Goal: Task Accomplishment & Management: Use online tool/utility

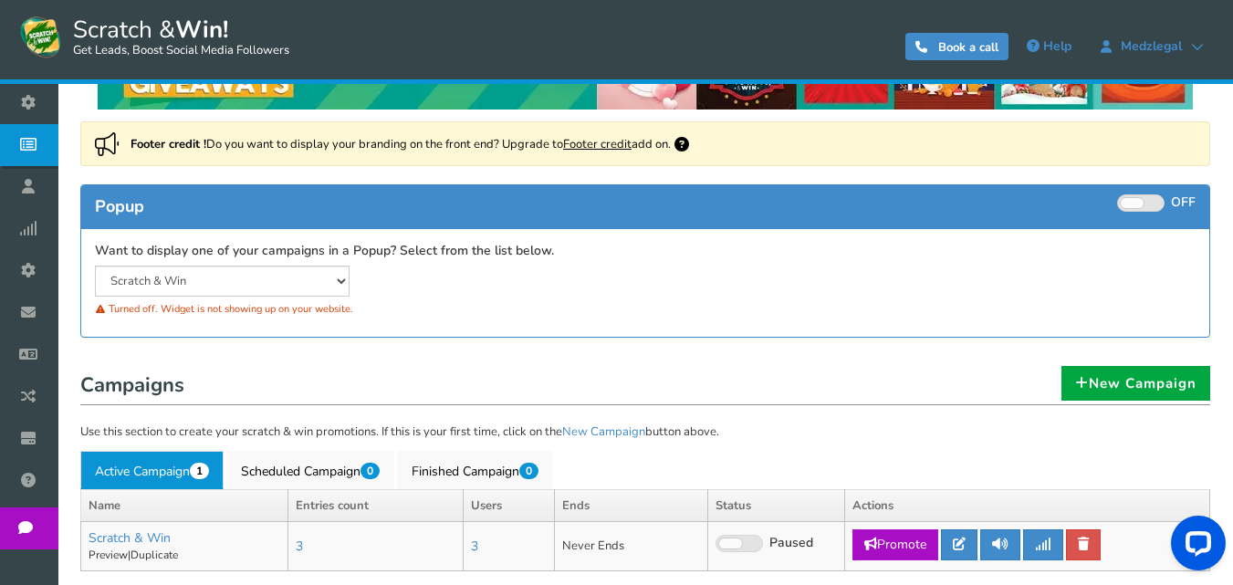
click at [1149, 199] on span at bounding box center [1140, 202] width 47 height 17
click at [0, 0] on input "ON OFF" at bounding box center [0, 0] width 0 height 0
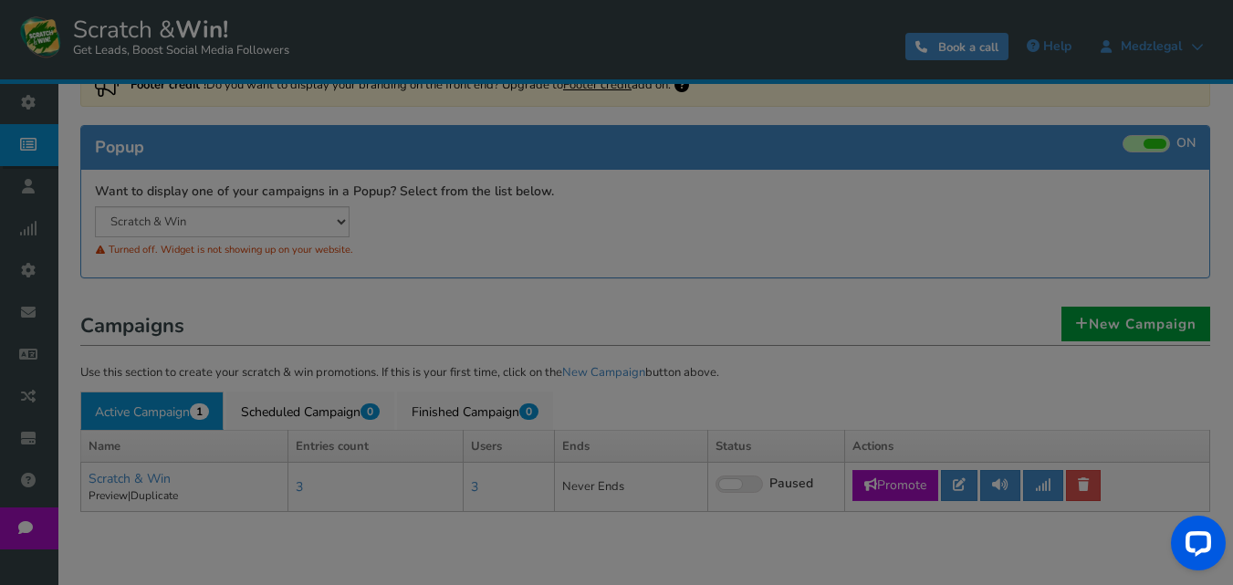
scroll to position [182, 0]
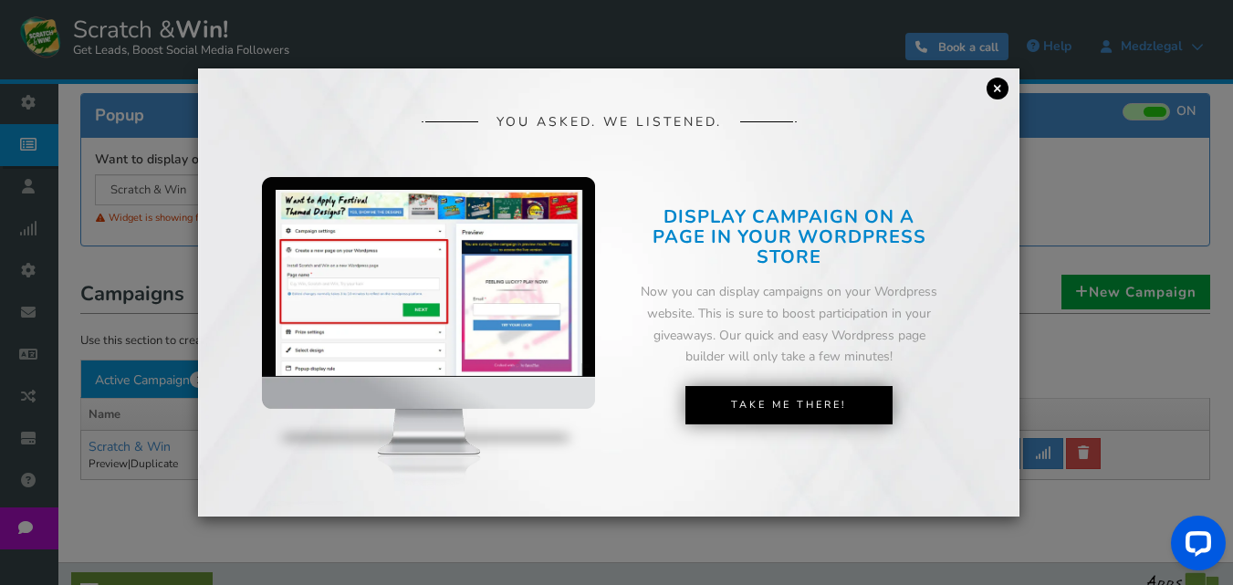
click at [1000, 92] on link "×" at bounding box center [997, 89] width 22 height 22
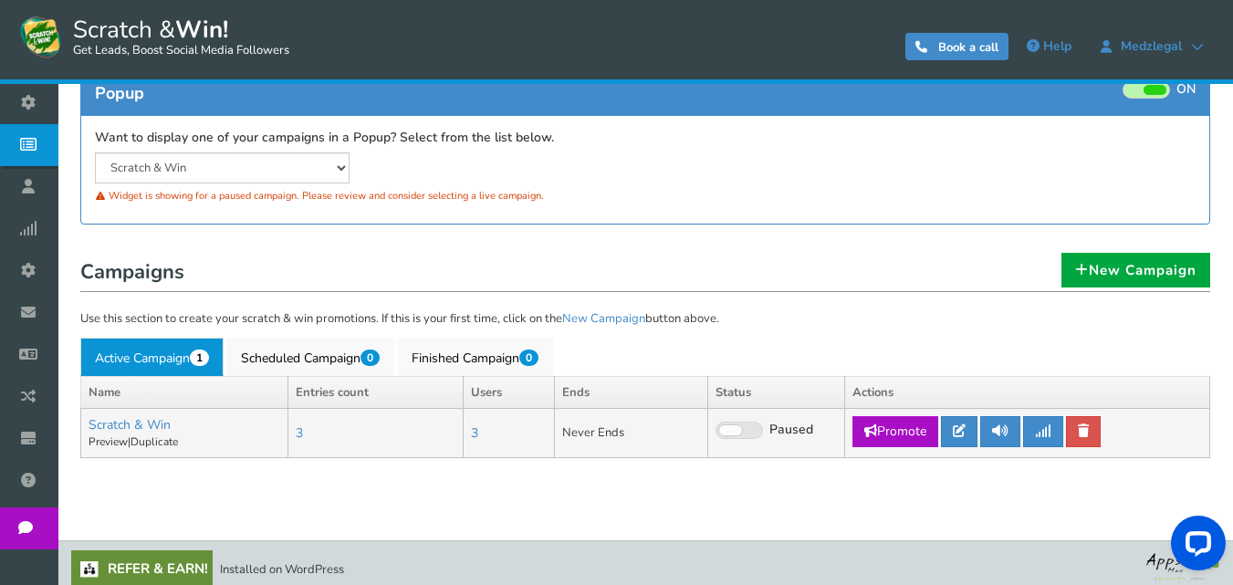
scroll to position [215, 0]
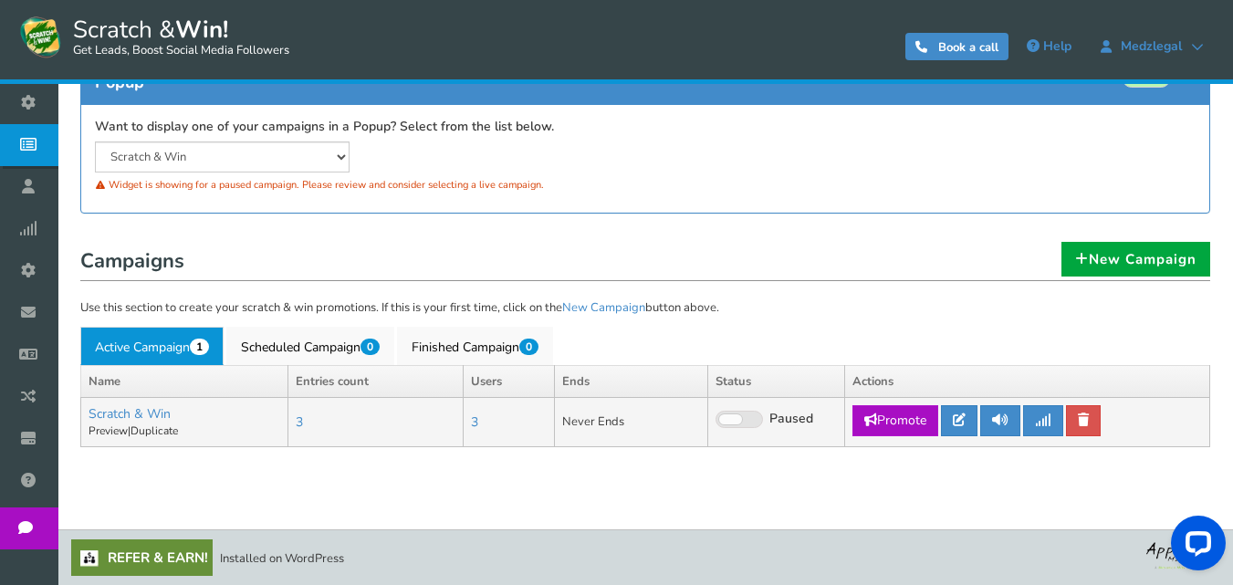
click at [750, 422] on span at bounding box center [738, 419] width 47 height 17
click at [715, 422] on input "Live Paused" at bounding box center [715, 420] width 0 height 12
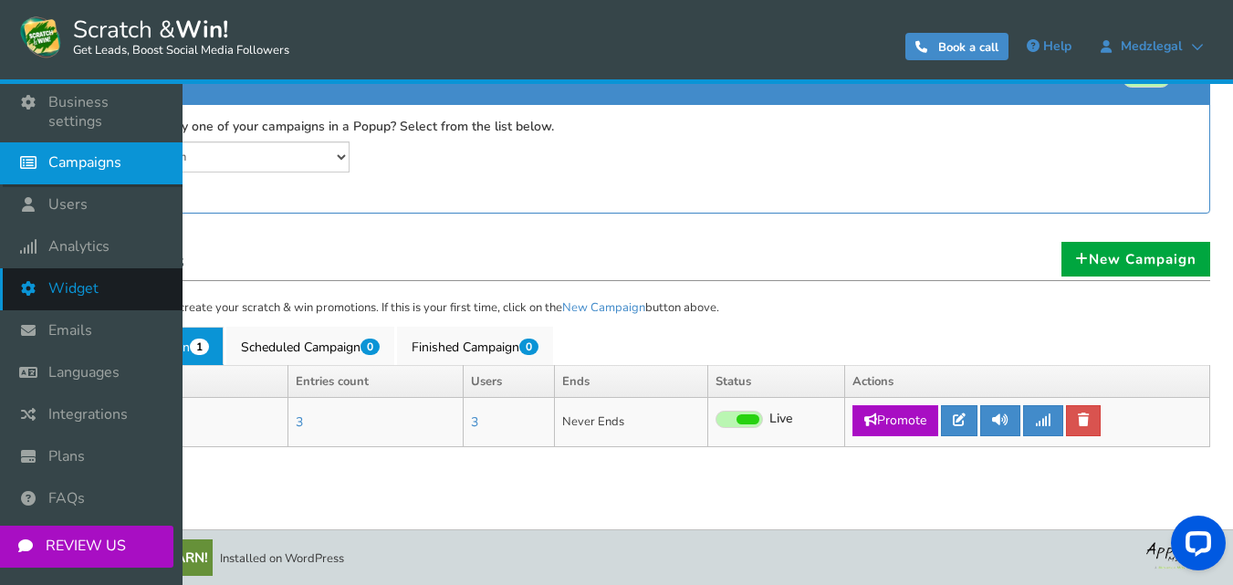
click at [68, 279] on span "Widget" at bounding box center [73, 288] width 50 height 19
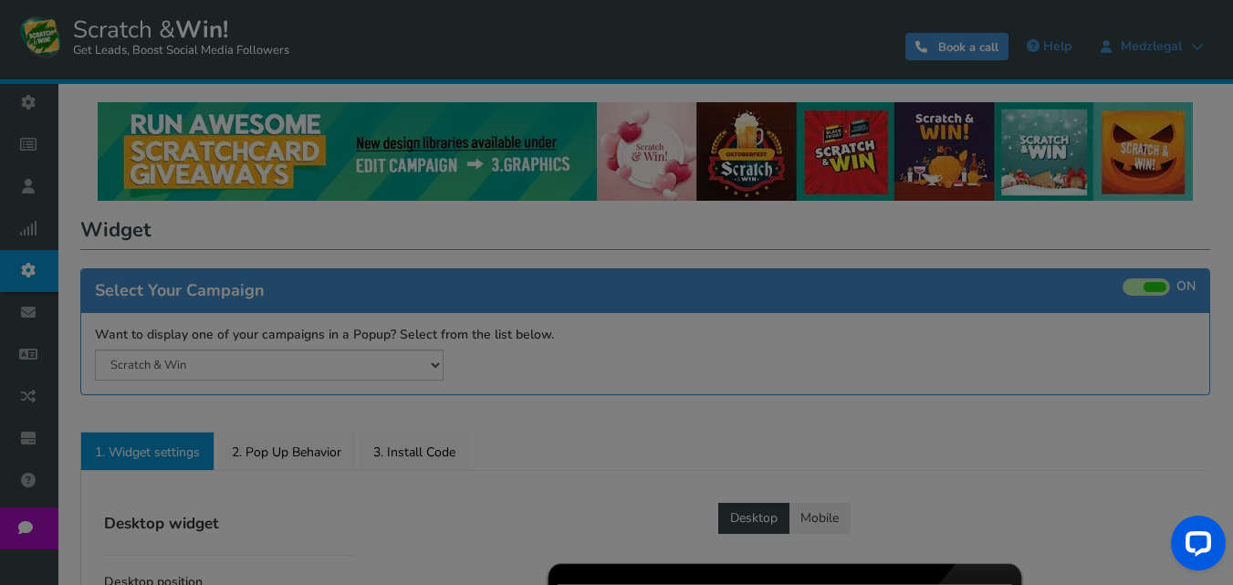
radio input "true"
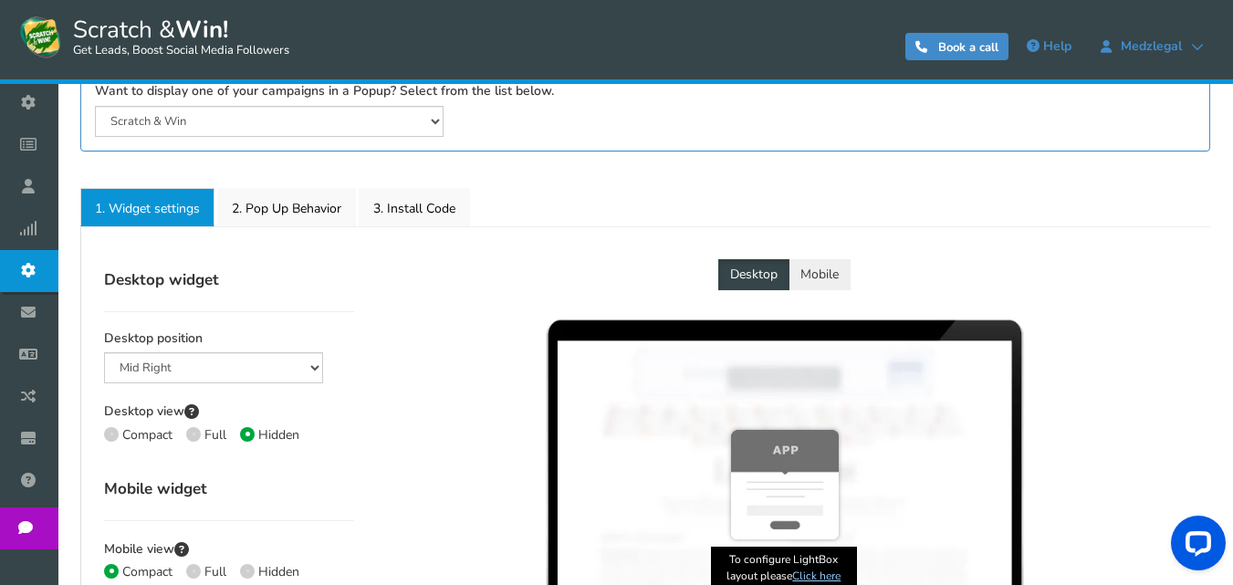
scroll to position [274, 0]
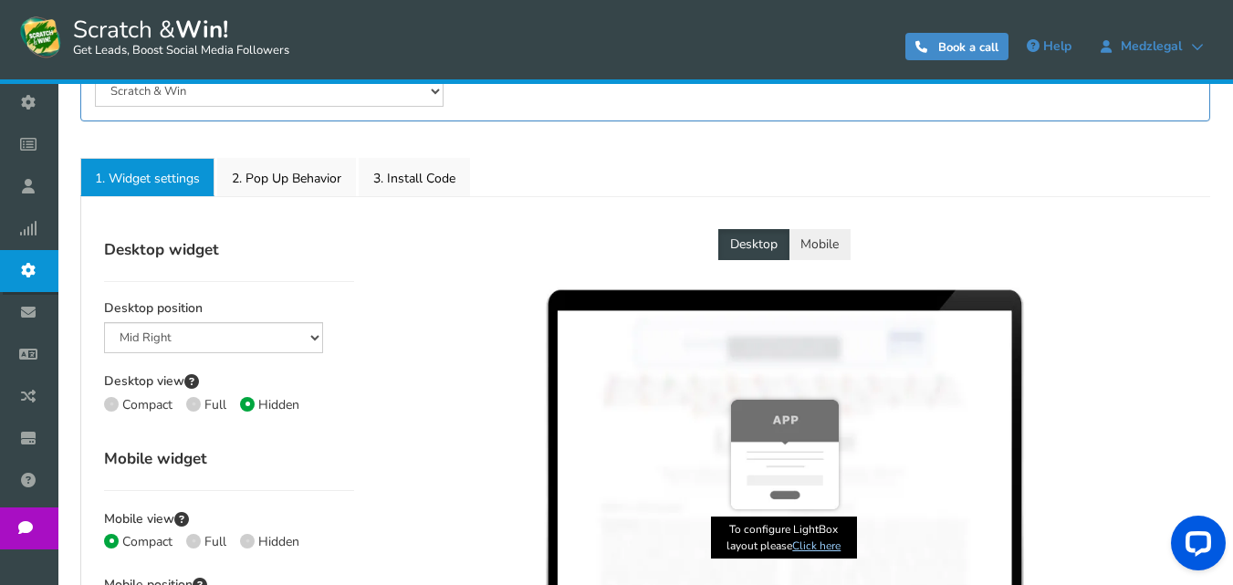
click at [192, 405] on span at bounding box center [193, 404] width 15 height 15
click at [192, 405] on input "Full" at bounding box center [192, 407] width 12 height 12
radio input "true"
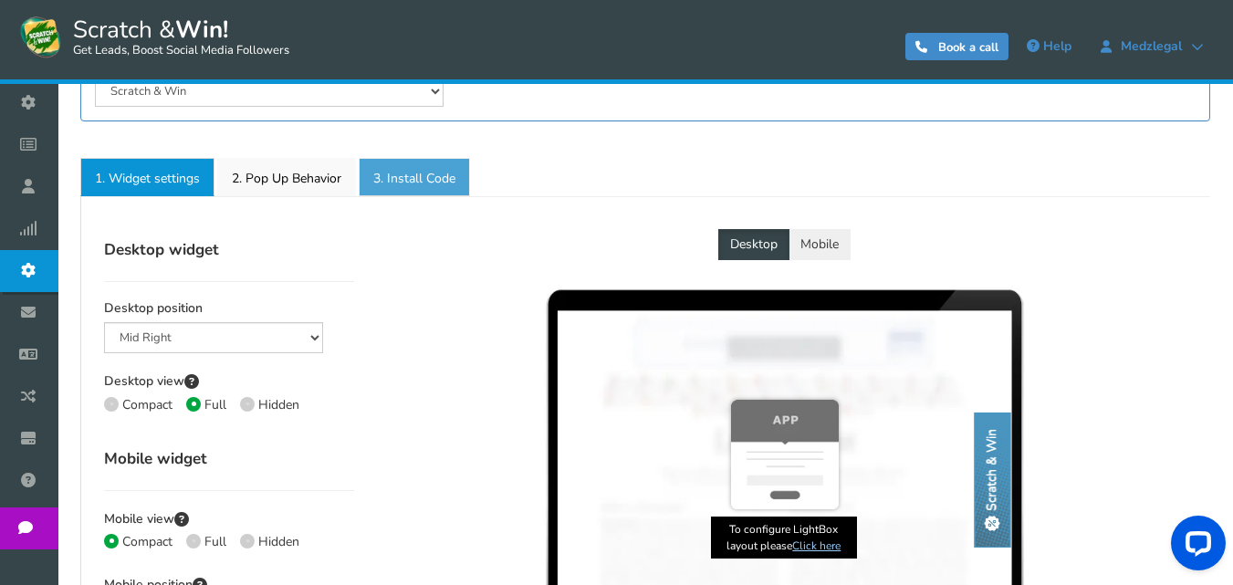
click at [418, 180] on link "3. Install Code" at bounding box center [414, 177] width 111 height 38
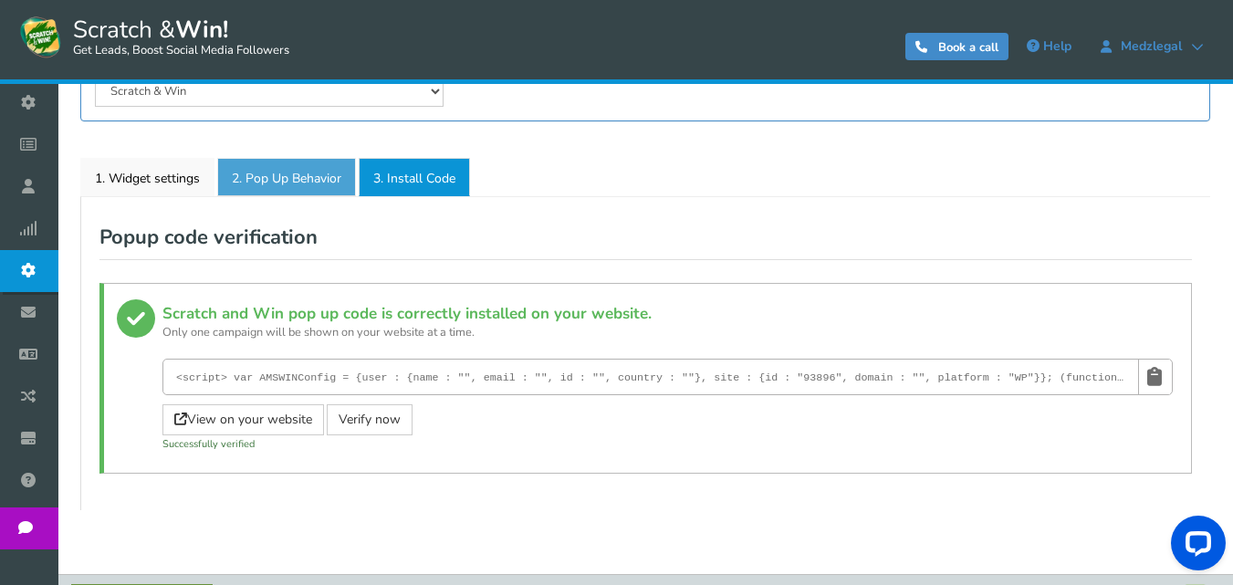
click at [300, 190] on link "2. Pop Up Behavior" at bounding box center [286, 177] width 139 height 38
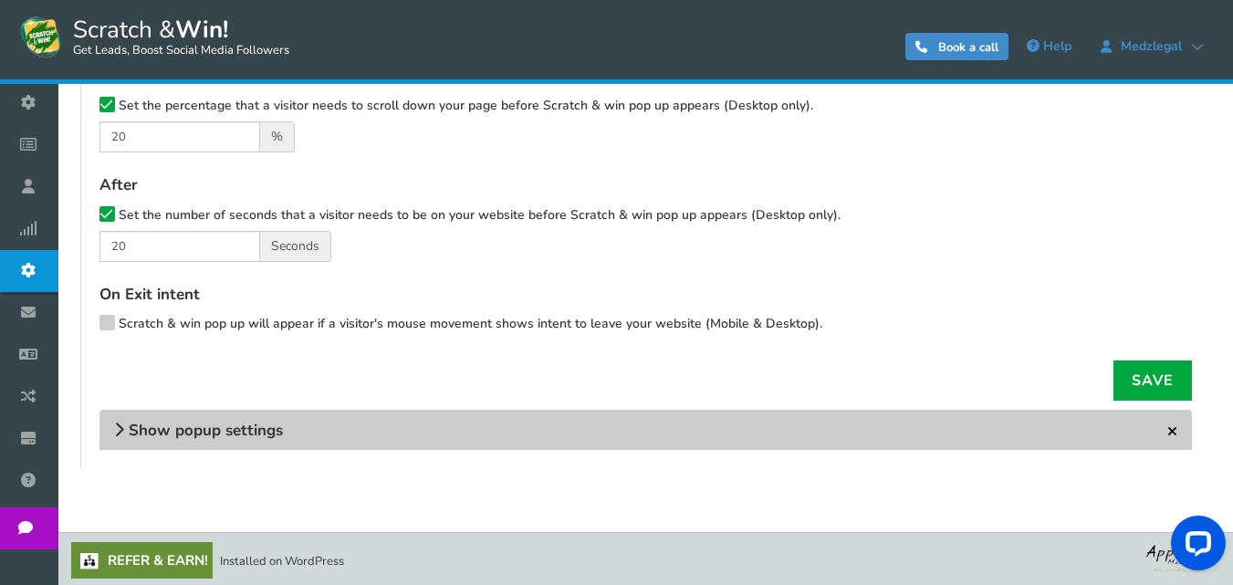
scroll to position [612, 0]
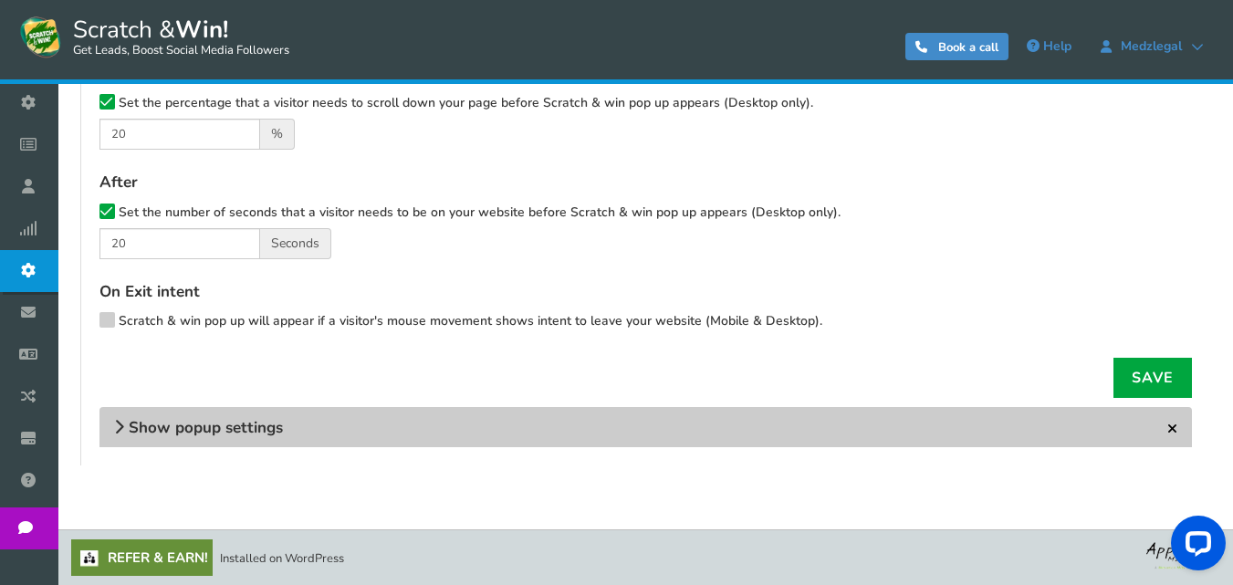
click at [460, 436] on h4 "Show popup settings" at bounding box center [645, 427] width 1092 height 40
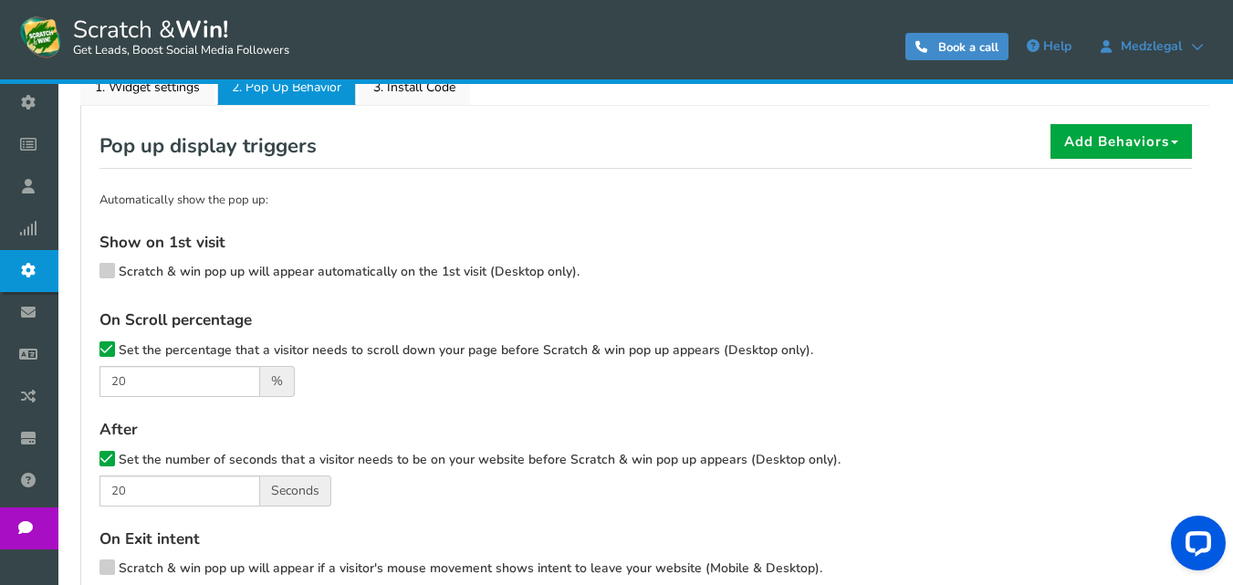
scroll to position [0, 0]
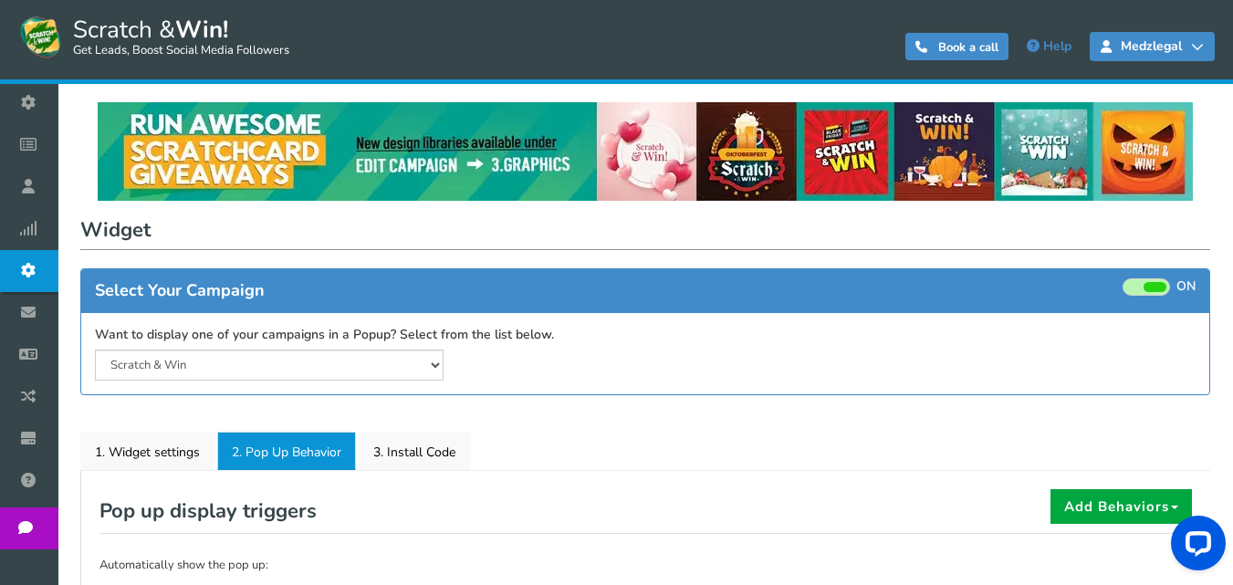
click at [1211, 36] on link "Medzlegal" at bounding box center [1151, 46] width 125 height 29
click at [1202, 39] on link "Medzlegal" at bounding box center [1151, 46] width 125 height 29
